Goal: Task Accomplishment & Management: Manage account settings

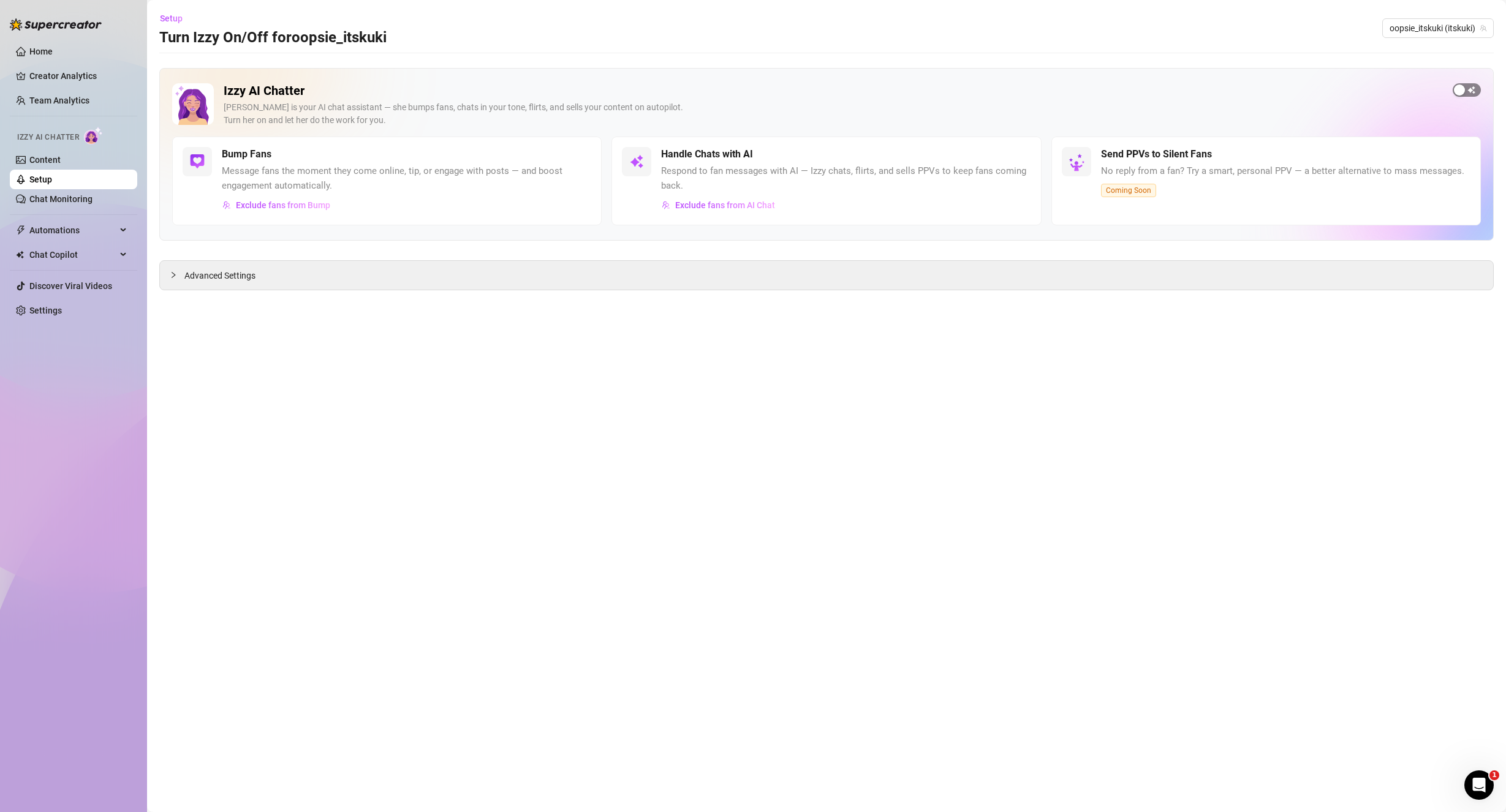
click at [1464, 89] on div "button" at bounding box center [1460, 90] width 11 height 11
click at [588, 153] on div "button" at bounding box center [585, 154] width 11 height 11
click at [254, 276] on span "Advanced Settings" at bounding box center [220, 275] width 71 height 14
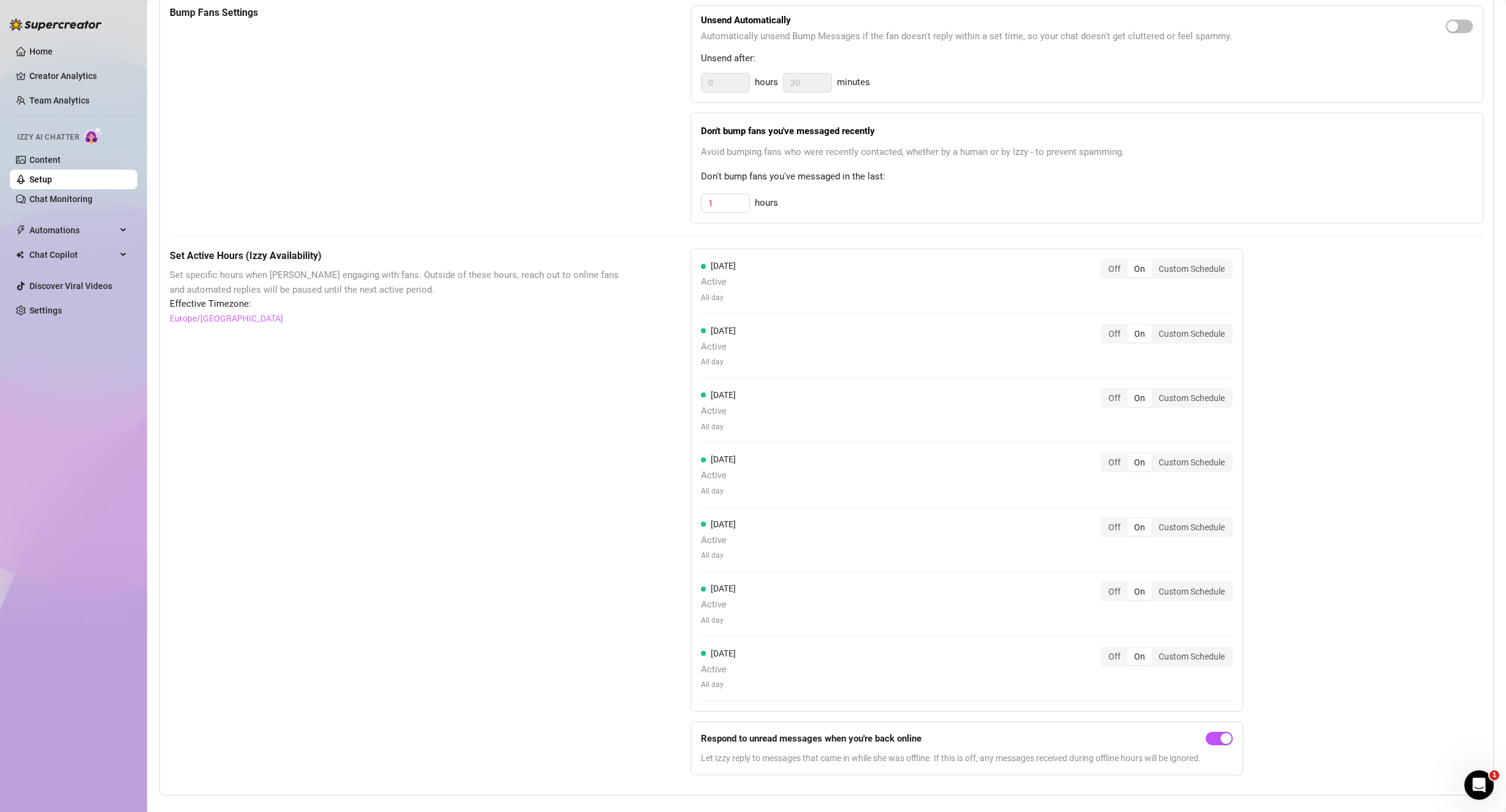
scroll to position [593, 0]
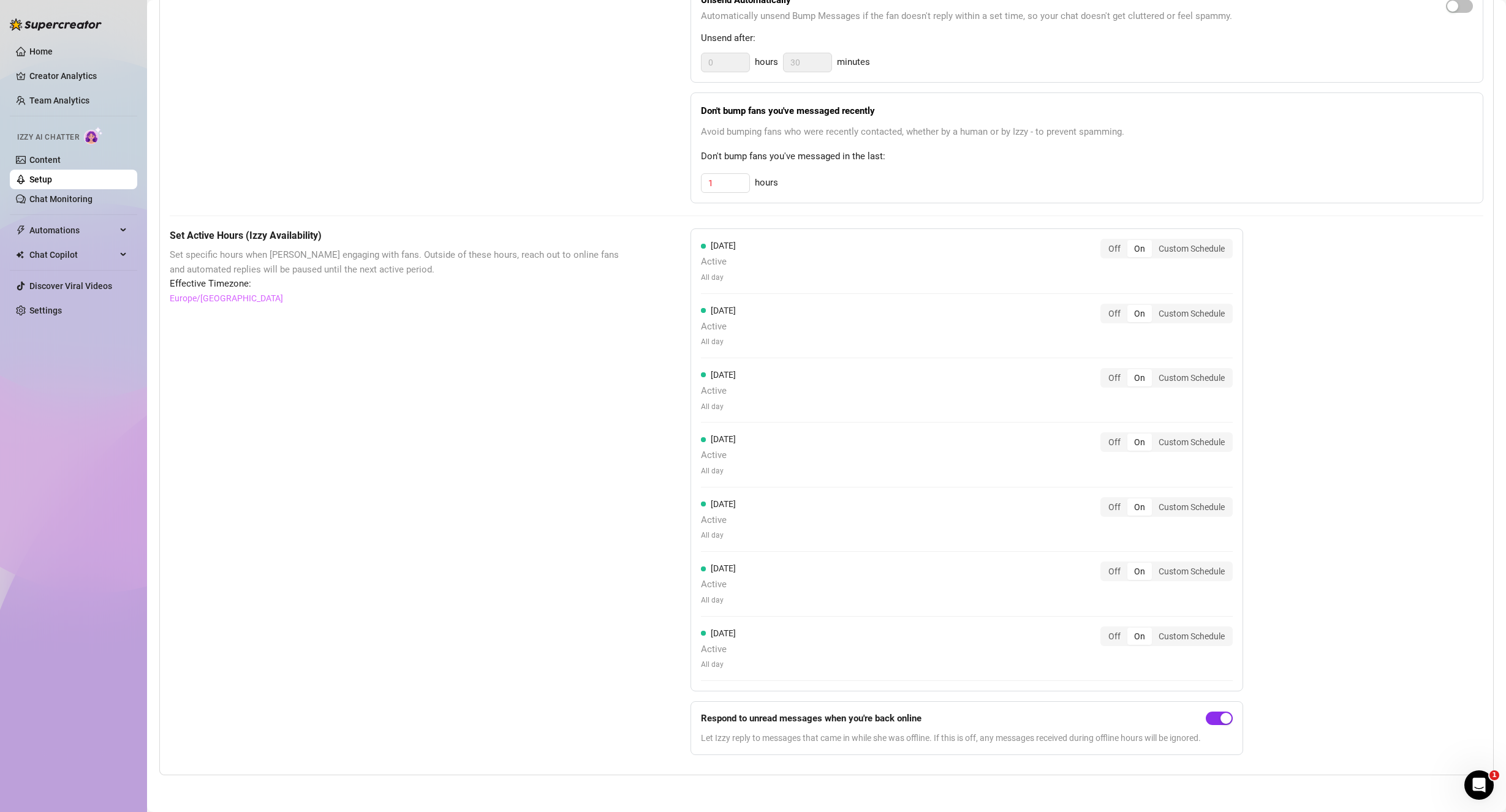
click at [1226, 716] on div "button" at bounding box center [1227, 719] width 11 height 11
click at [1221, 719] on button "button" at bounding box center [1219, 719] width 27 height 14
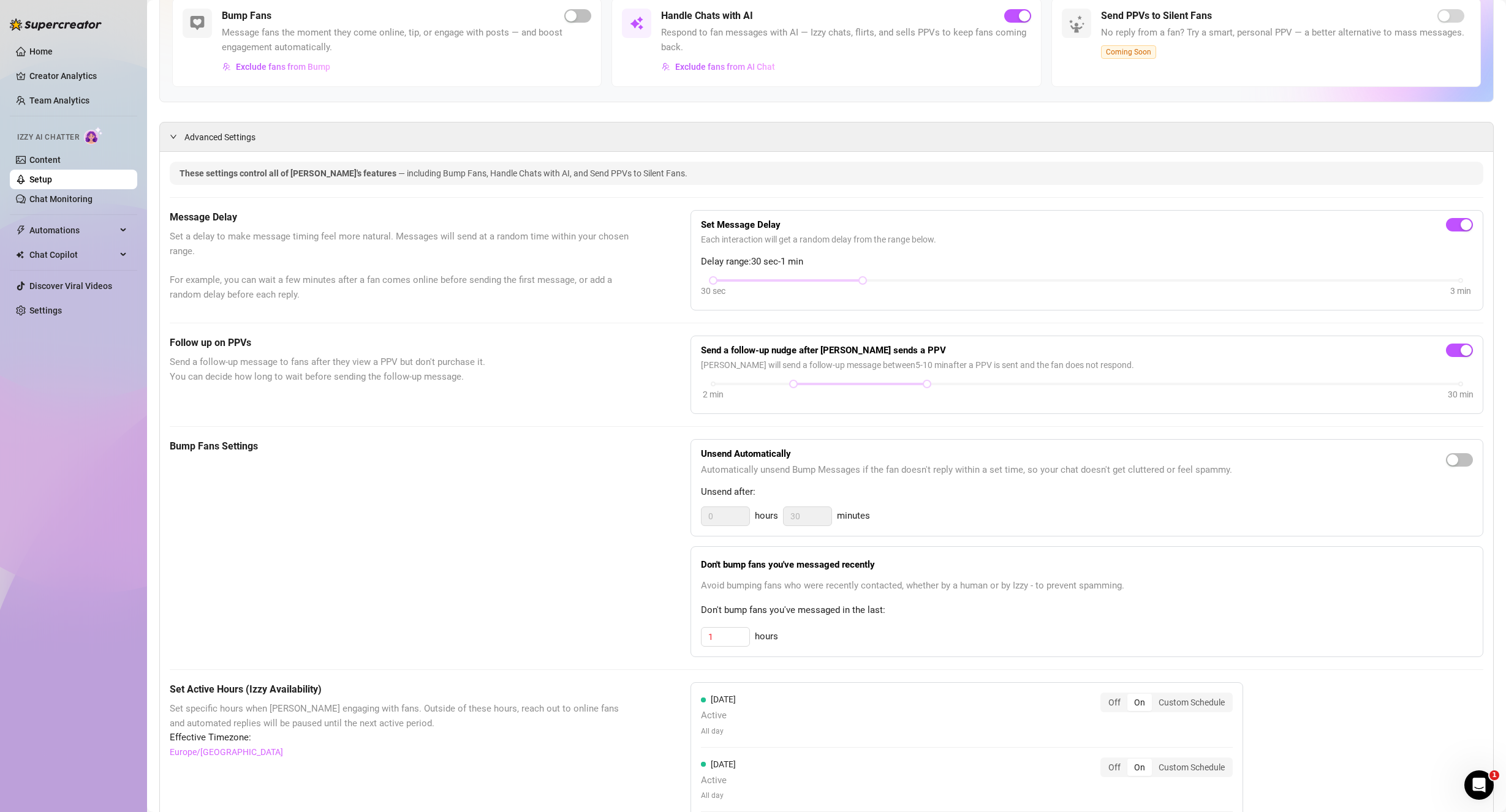
scroll to position [0, 0]
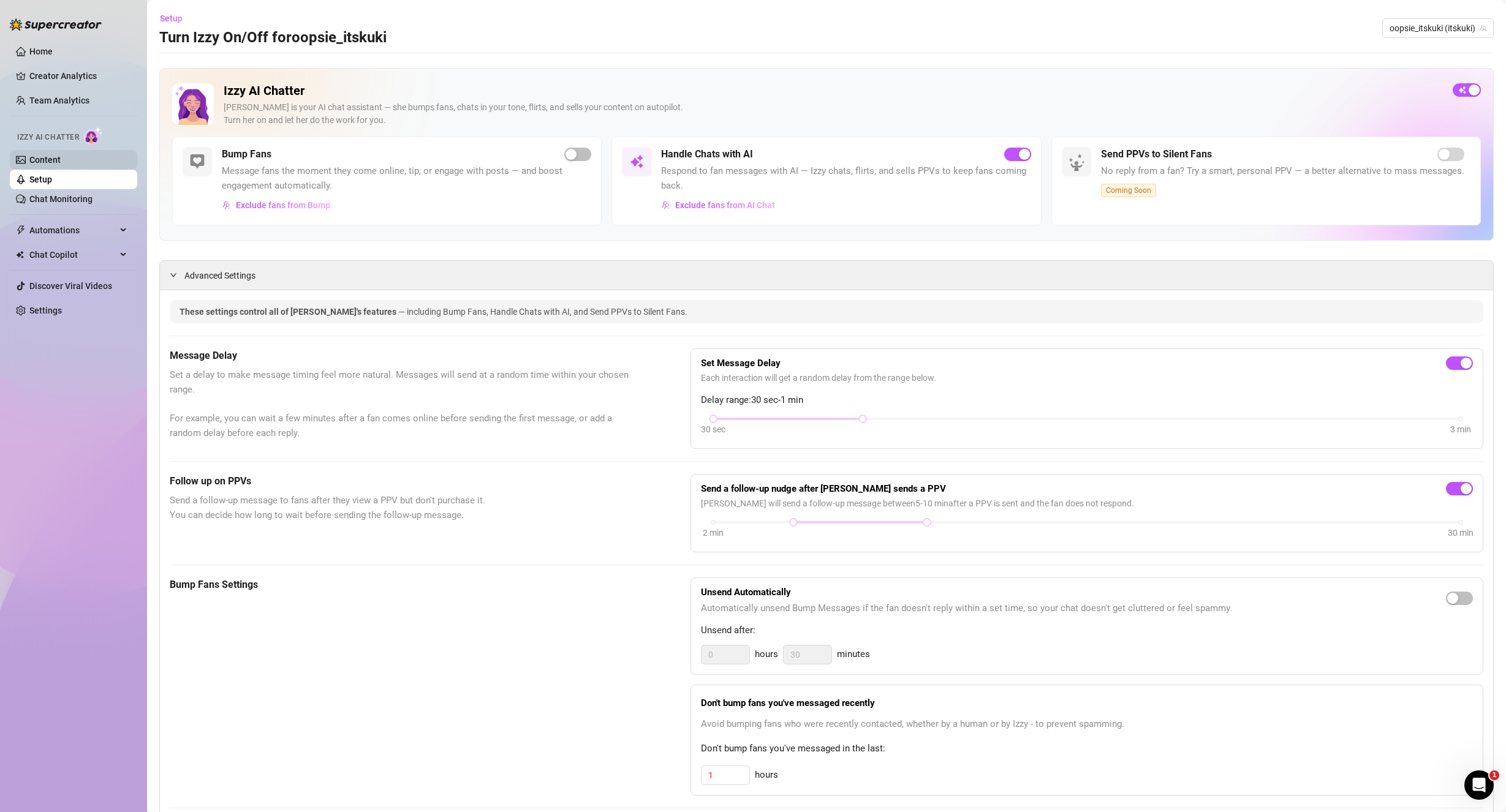
click at [61, 164] on link "Content" at bounding box center [45, 160] width 31 height 10
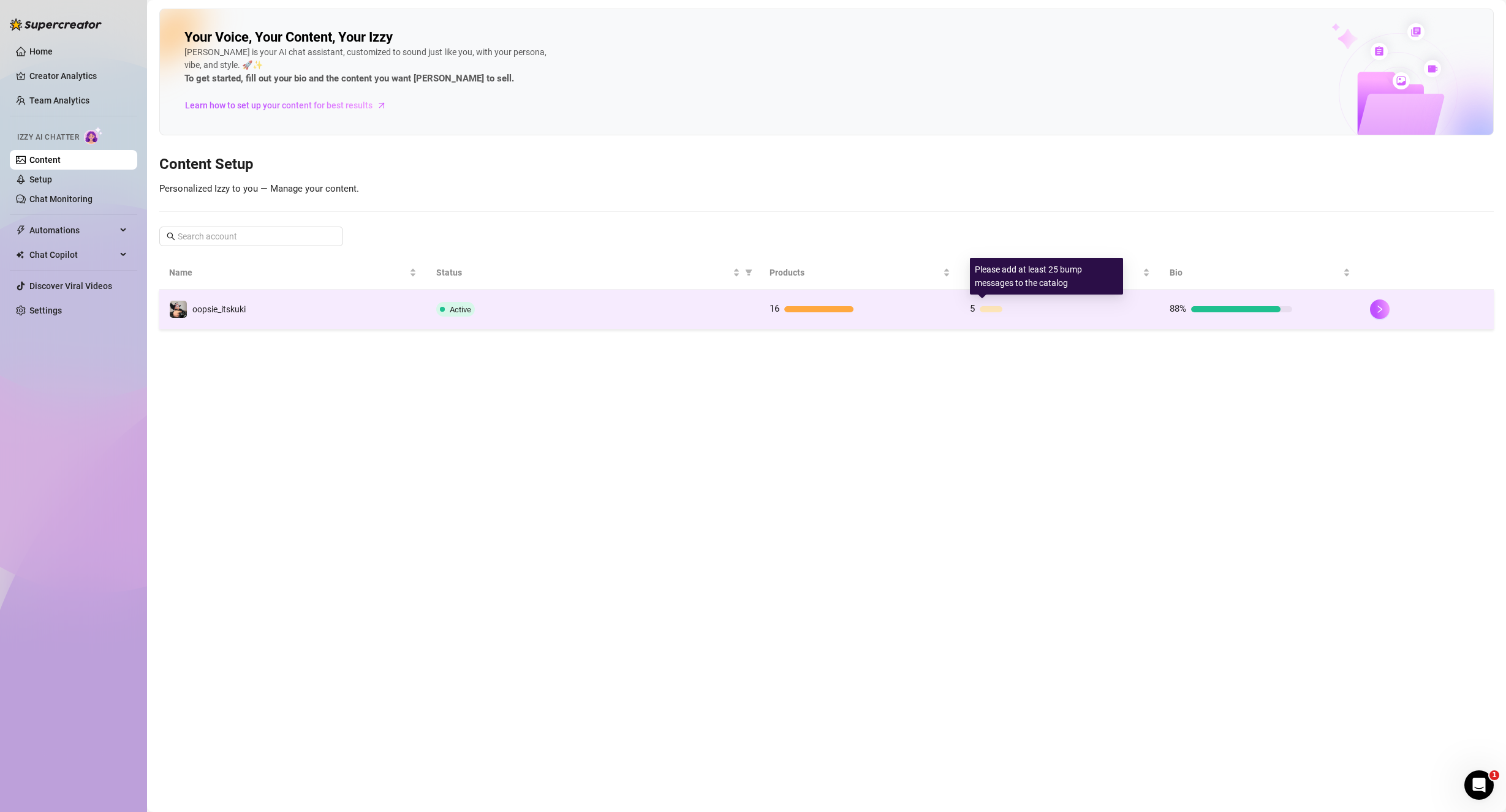
click at [972, 308] on span "5" at bounding box center [972, 309] width 5 height 11
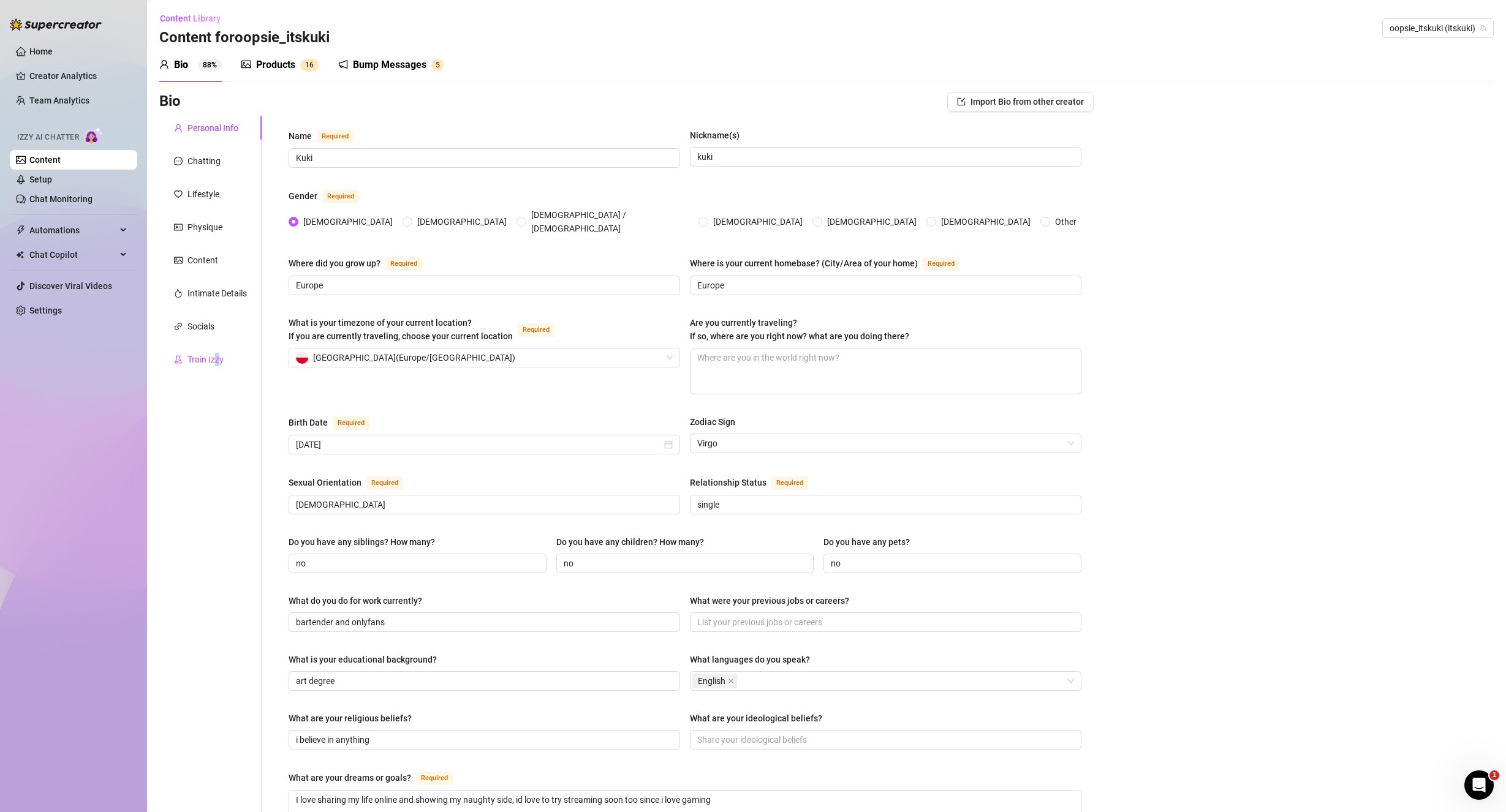
click at [217, 363] on div "Train Izzy" at bounding box center [206, 360] width 37 height 14
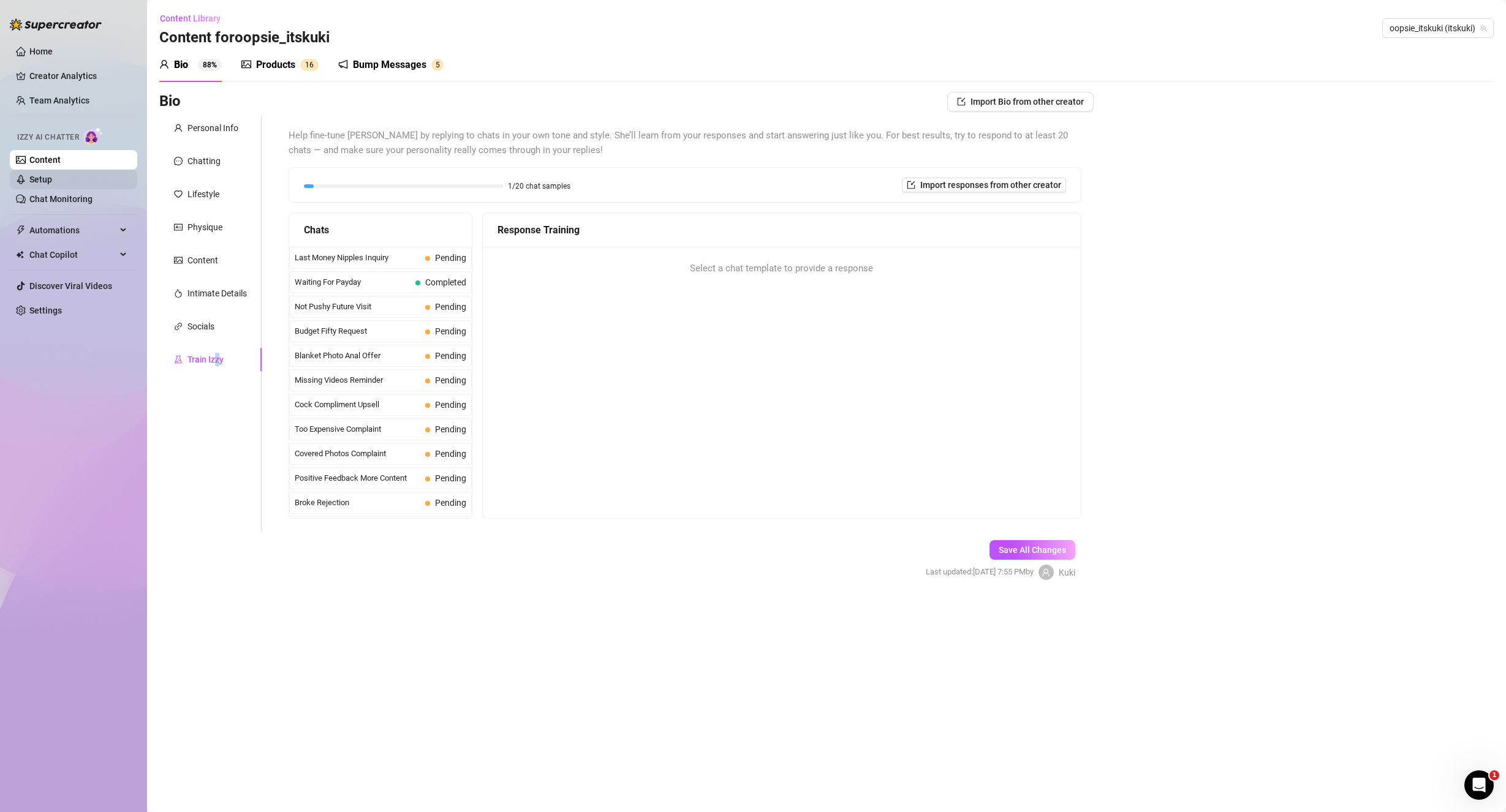
click at [52, 182] on link "Setup" at bounding box center [41, 179] width 23 height 10
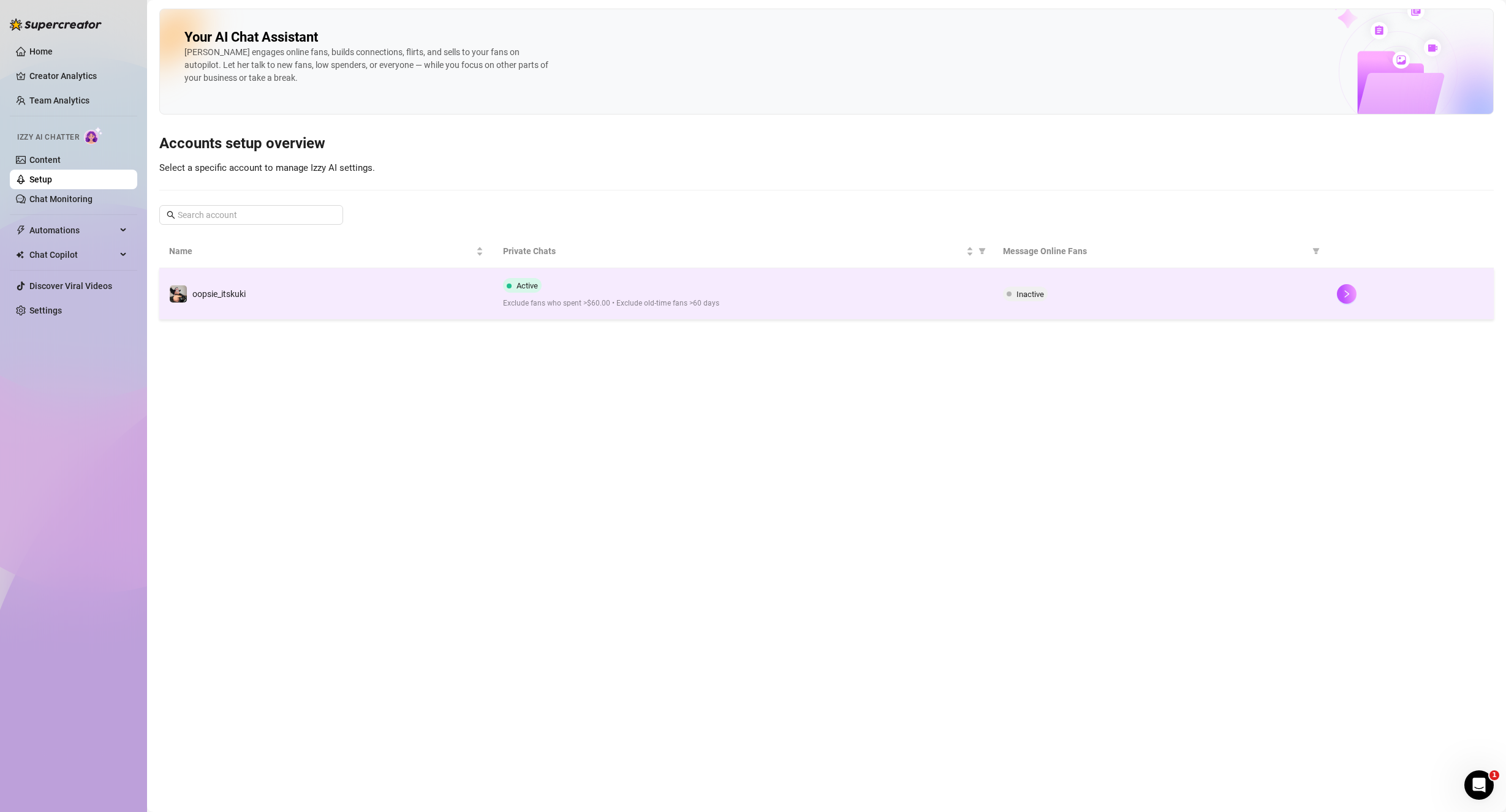
click at [394, 311] on td "oopsie_itskuki" at bounding box center [326, 293] width 334 height 51
click at [1347, 294] on icon "right" at bounding box center [1347, 294] width 9 height 9
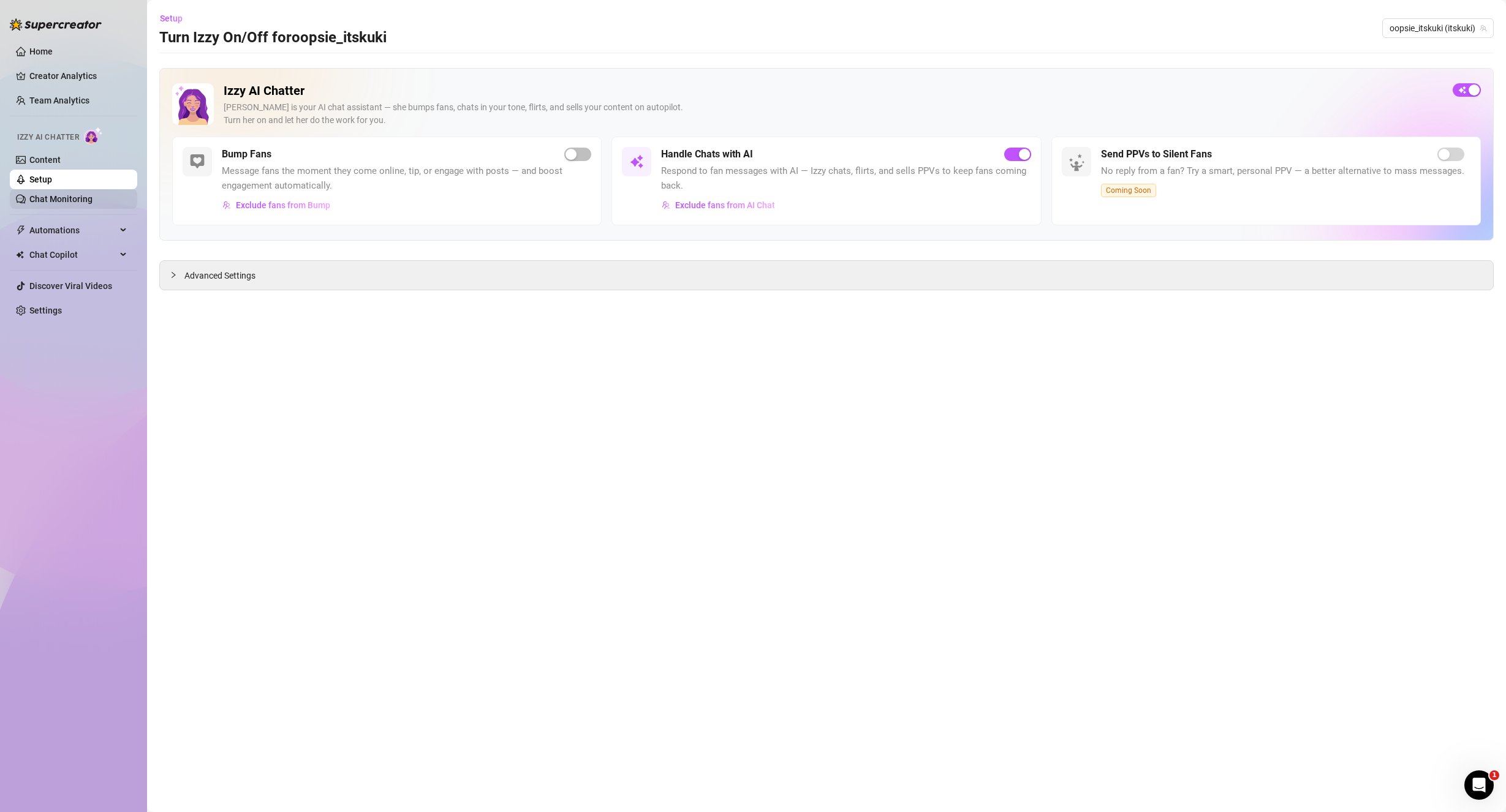
click at [68, 204] on link "Chat Monitoring" at bounding box center [61, 199] width 63 height 10
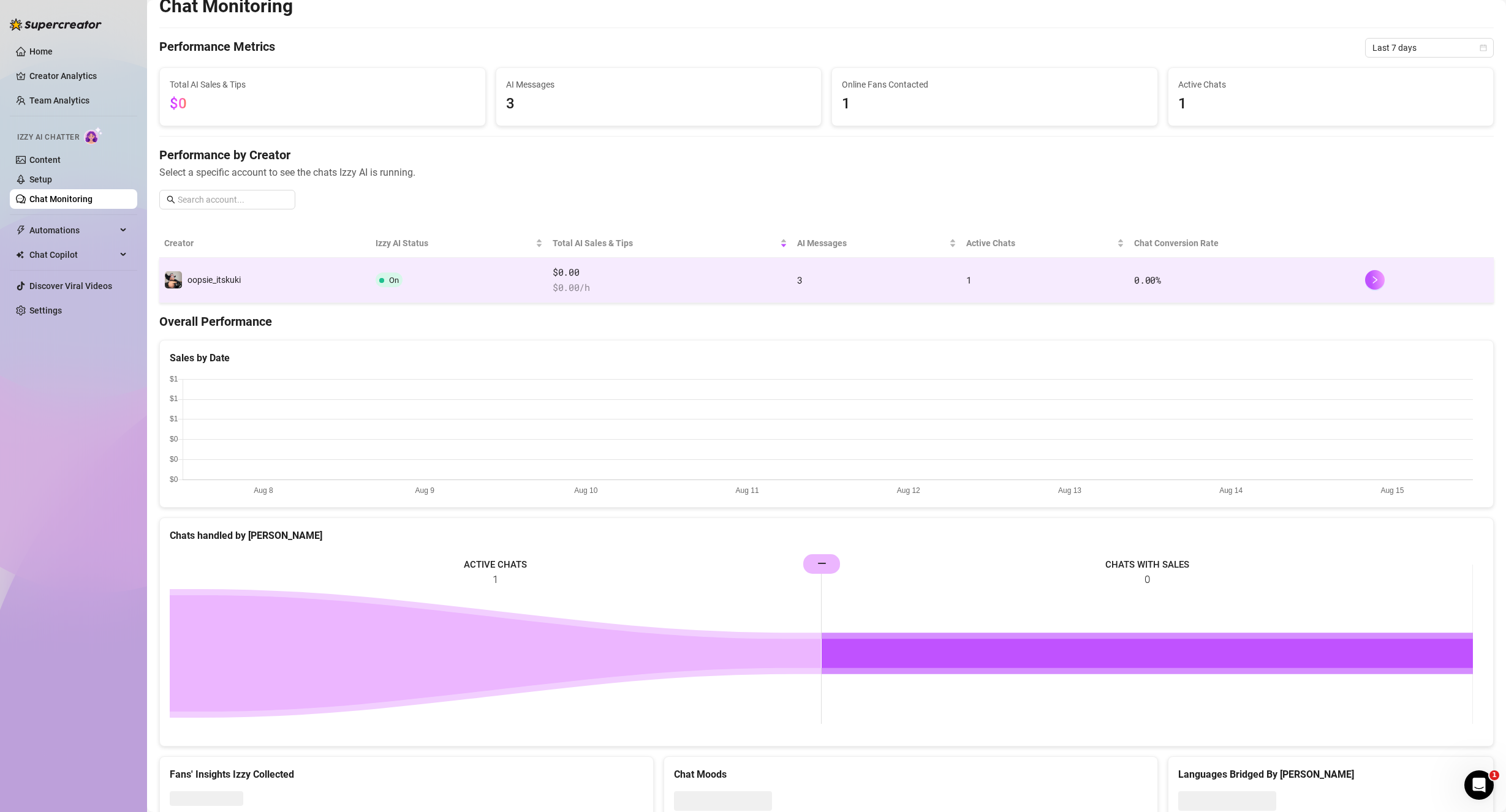
scroll to position [60, 0]
